Goal: Task Accomplishment & Management: Use online tool/utility

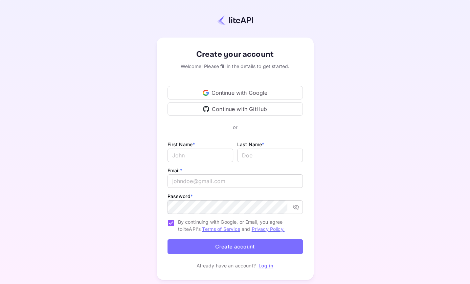
click at [206, 94] on icon at bounding box center [205, 94] width 5 height 2
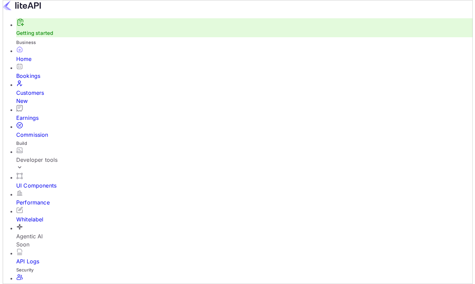
scroll to position [5, 5]
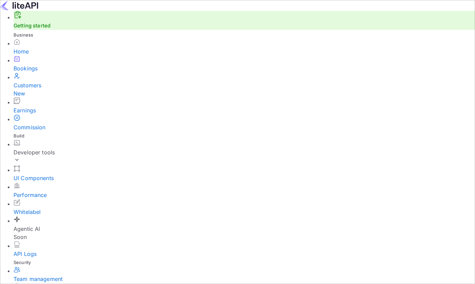
click at [41, 29] on link "Getting started" at bounding box center [32, 25] width 37 height 6
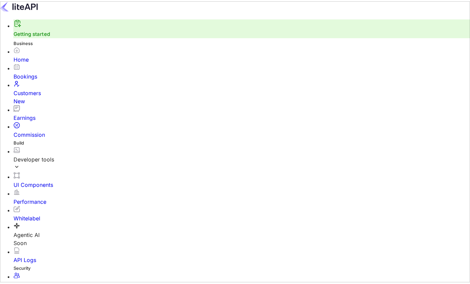
scroll to position [42, 0]
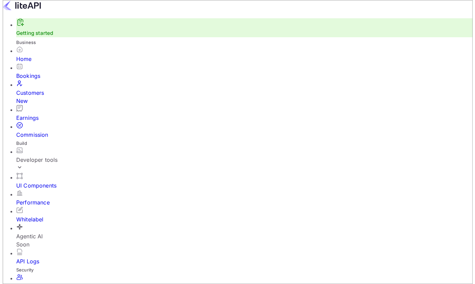
scroll to position [5, 5]
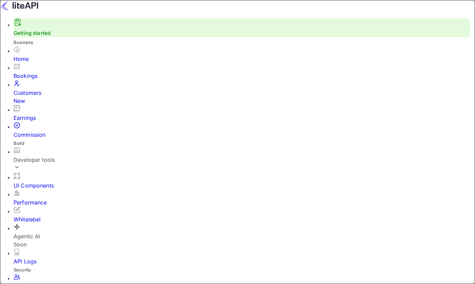
type input "PAP100"
drag, startPoint x: 210, startPoint y: 109, endPoint x: 160, endPoint y: 108, distance: 49.4
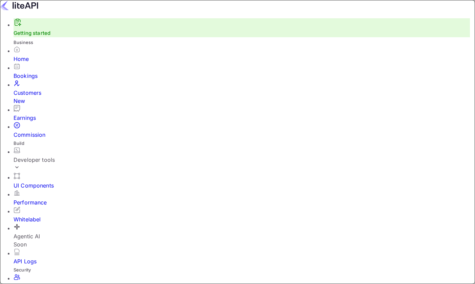
type input "100"
drag, startPoint x: 260, startPoint y: 155, endPoint x: 246, endPoint y: 156, distance: 13.6
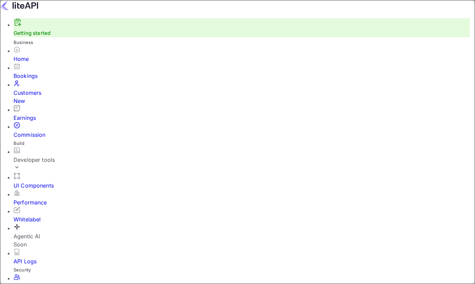
type input "100000000000000000000000000000000"
drag, startPoint x: 255, startPoint y: 212, endPoint x: 244, endPoint y: 213, distance: 10.9
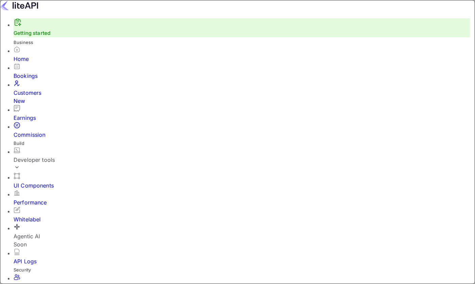
type input "1"
type input "25"
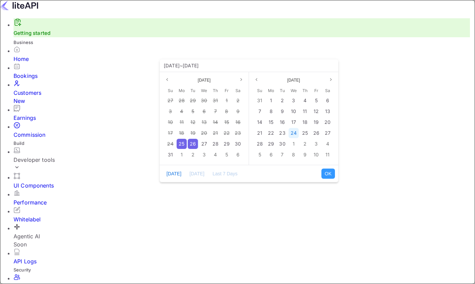
click at [295, 132] on span "24" at bounding box center [294, 133] width 6 height 6
